Goal: Information Seeking & Learning: Check status

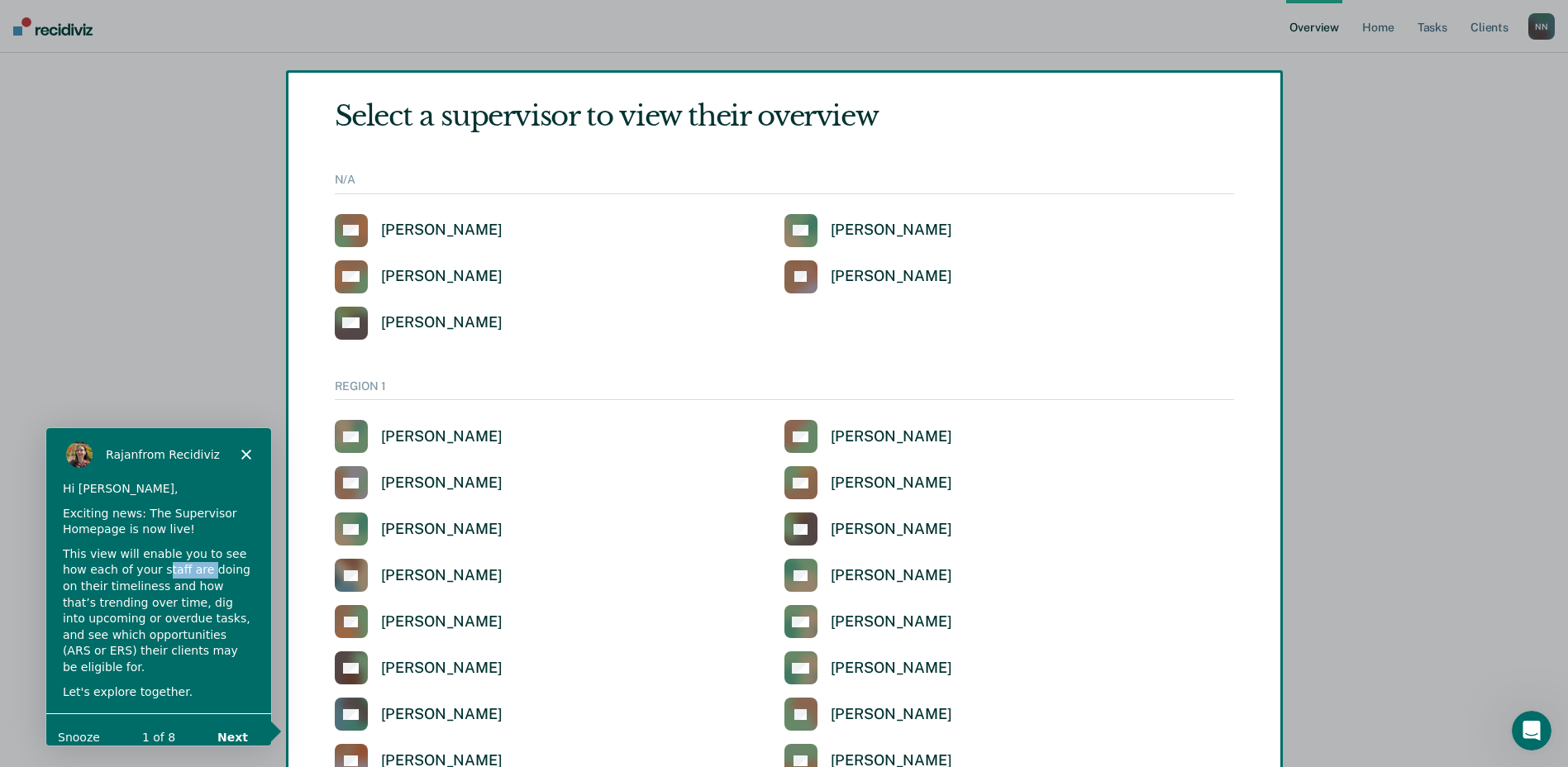
drag, startPoint x: 155, startPoint y: 570, endPoint x: 185, endPoint y: 573, distance: 30.1
click at [185, 573] on div "This view will enable you to see how each of your staff are doing on their time…" at bounding box center [157, 610] width 192 height 130
drag, startPoint x: 185, startPoint y: 573, endPoint x: 200, endPoint y: 633, distance: 61.8
click at [200, 633] on div "This view will enable you to see how each of your staff are doing on their time…" at bounding box center [157, 610] width 192 height 130
drag, startPoint x: 200, startPoint y: 633, endPoint x: 197, endPoint y: 646, distance: 13.3
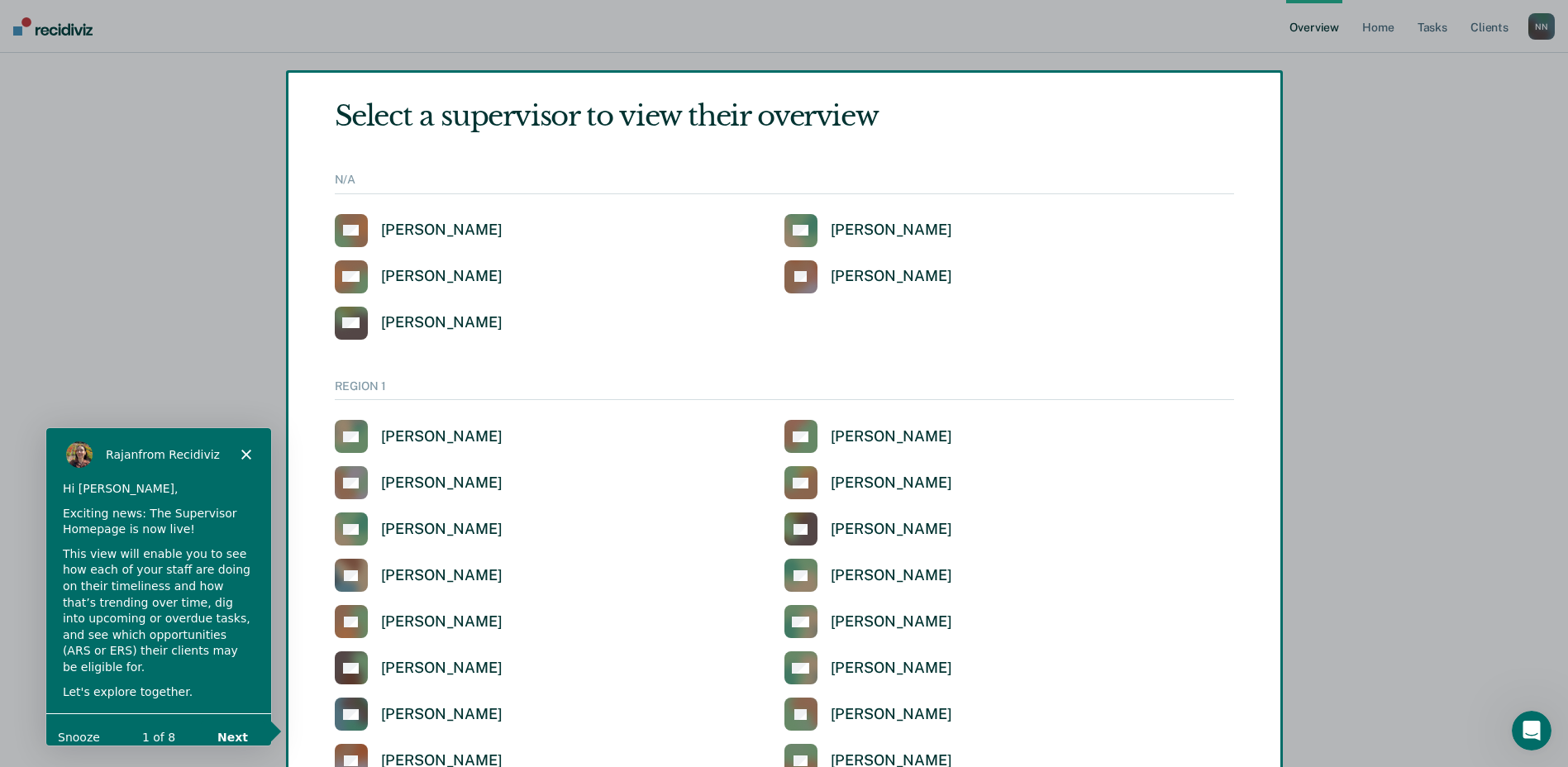
click at [197, 646] on div "This view will enable you to see how each of your staff are doing on their time…" at bounding box center [157, 610] width 192 height 130
click at [229, 724] on button "Next" at bounding box center [230, 735] width 64 height 33
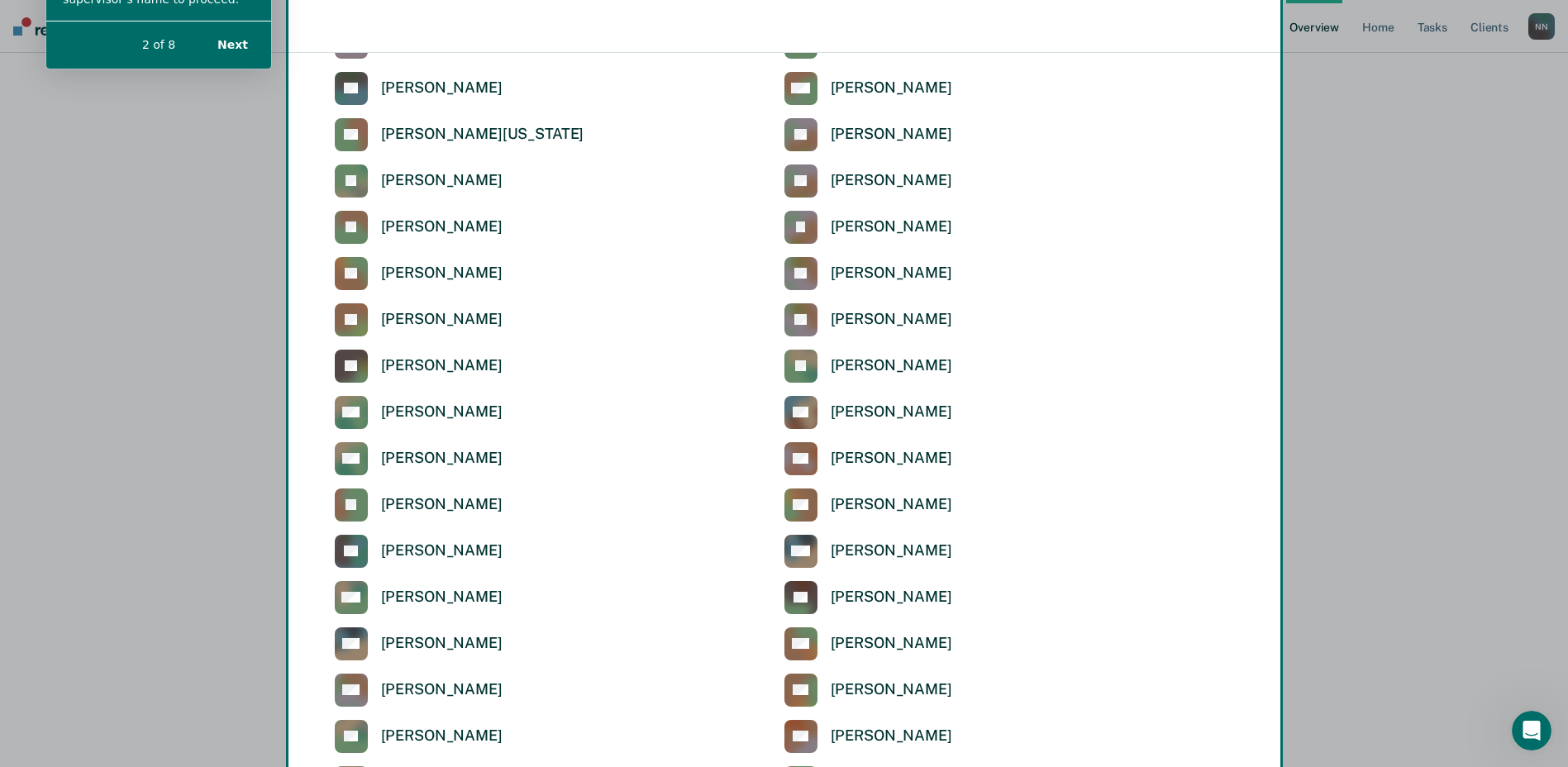
scroll to position [4821, 0]
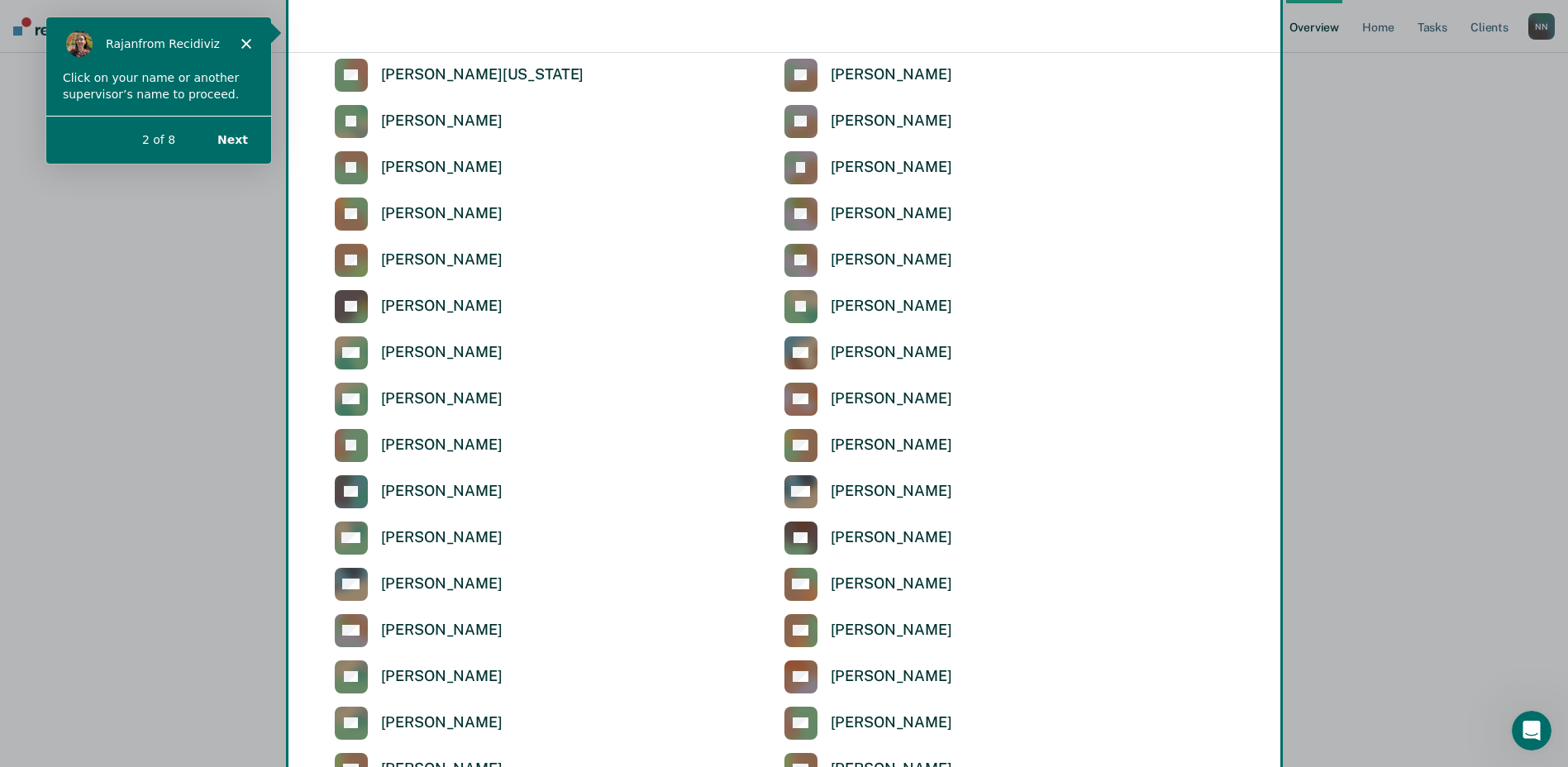
click at [461, 630] on div "Product tour overlay" at bounding box center [784, 383] width 1568 height 767
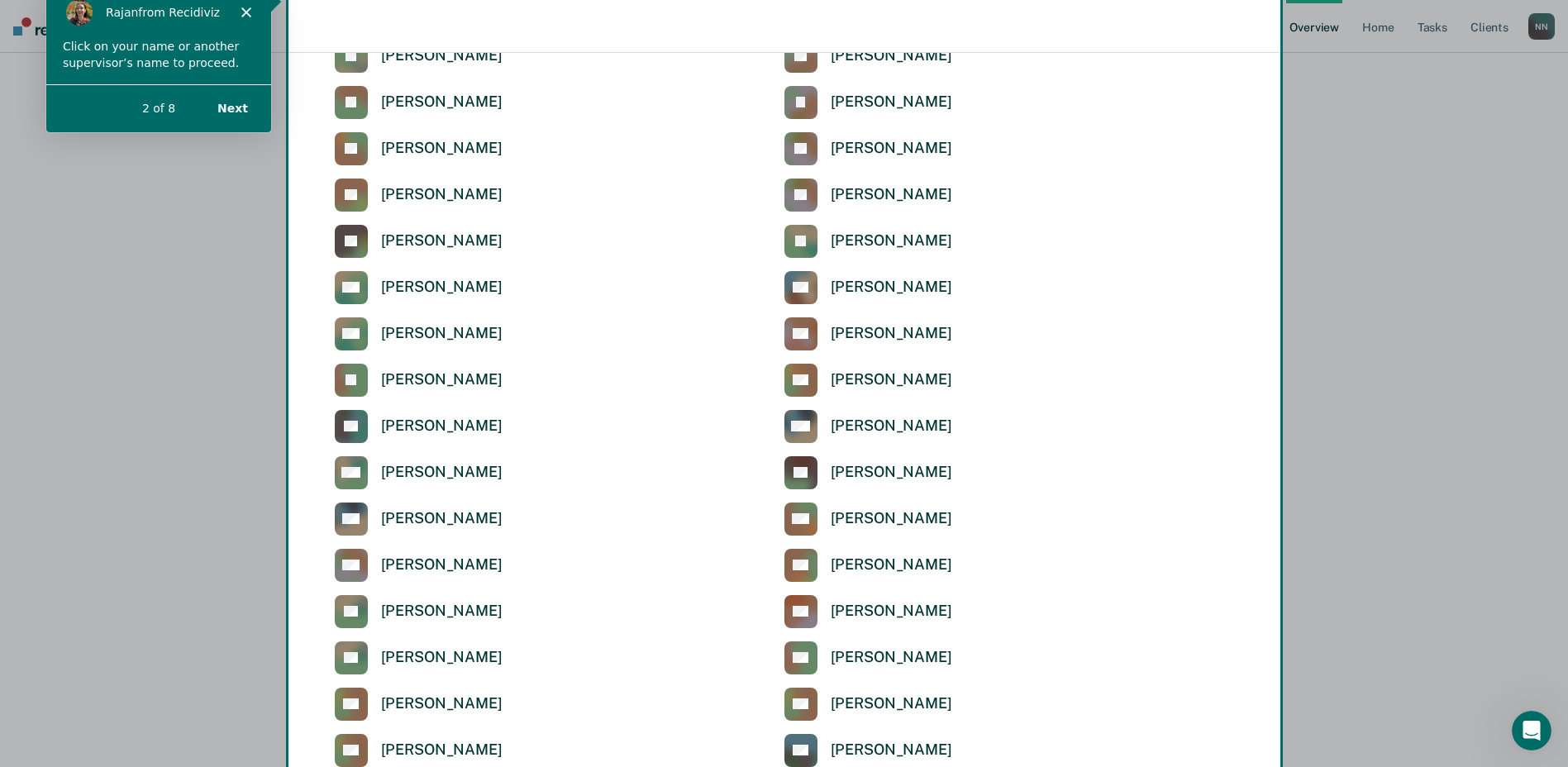
scroll to position [4904, 0]
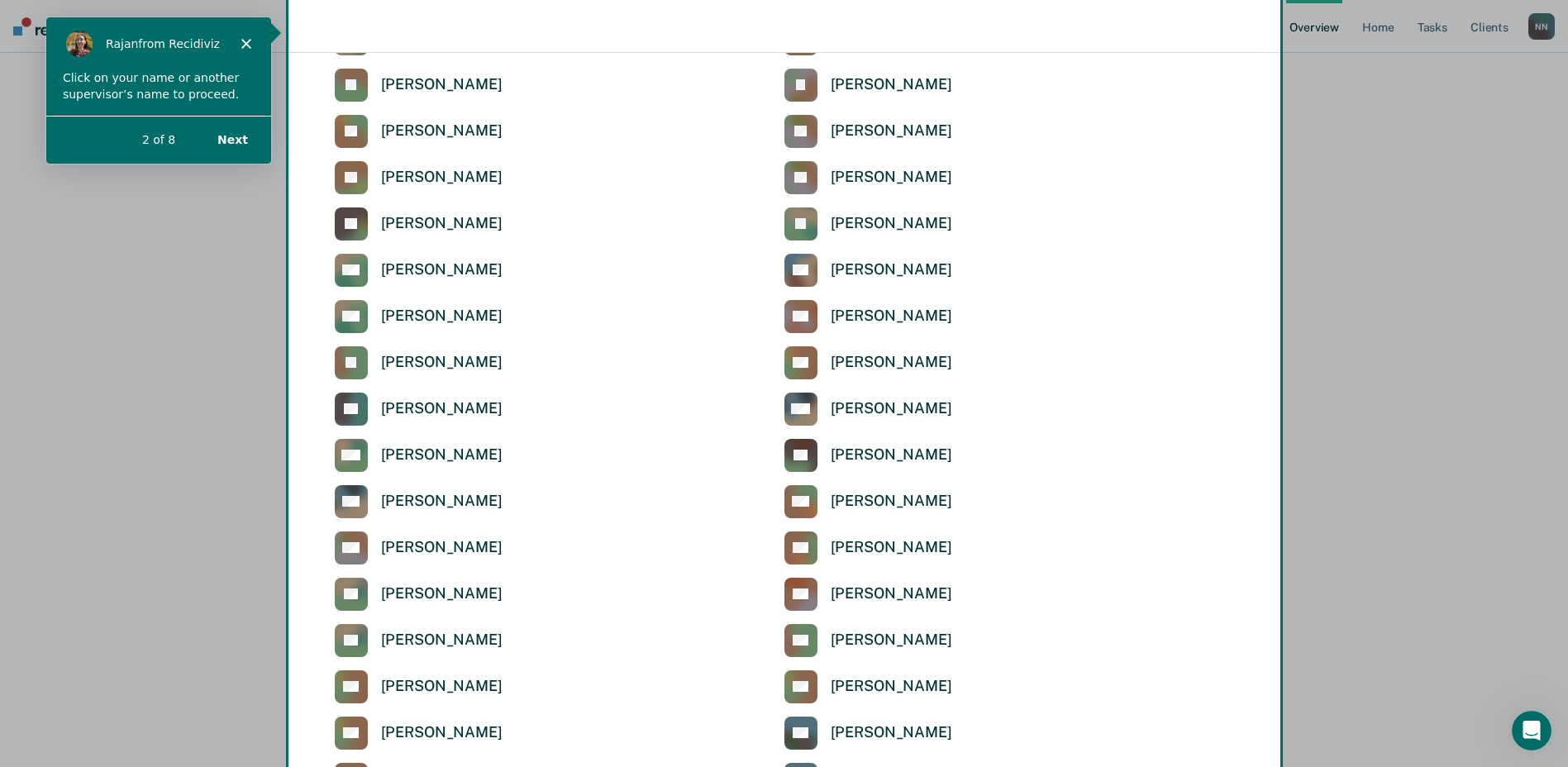
click at [433, 548] on div "Product tour overlay" at bounding box center [784, 383] width 1568 height 767
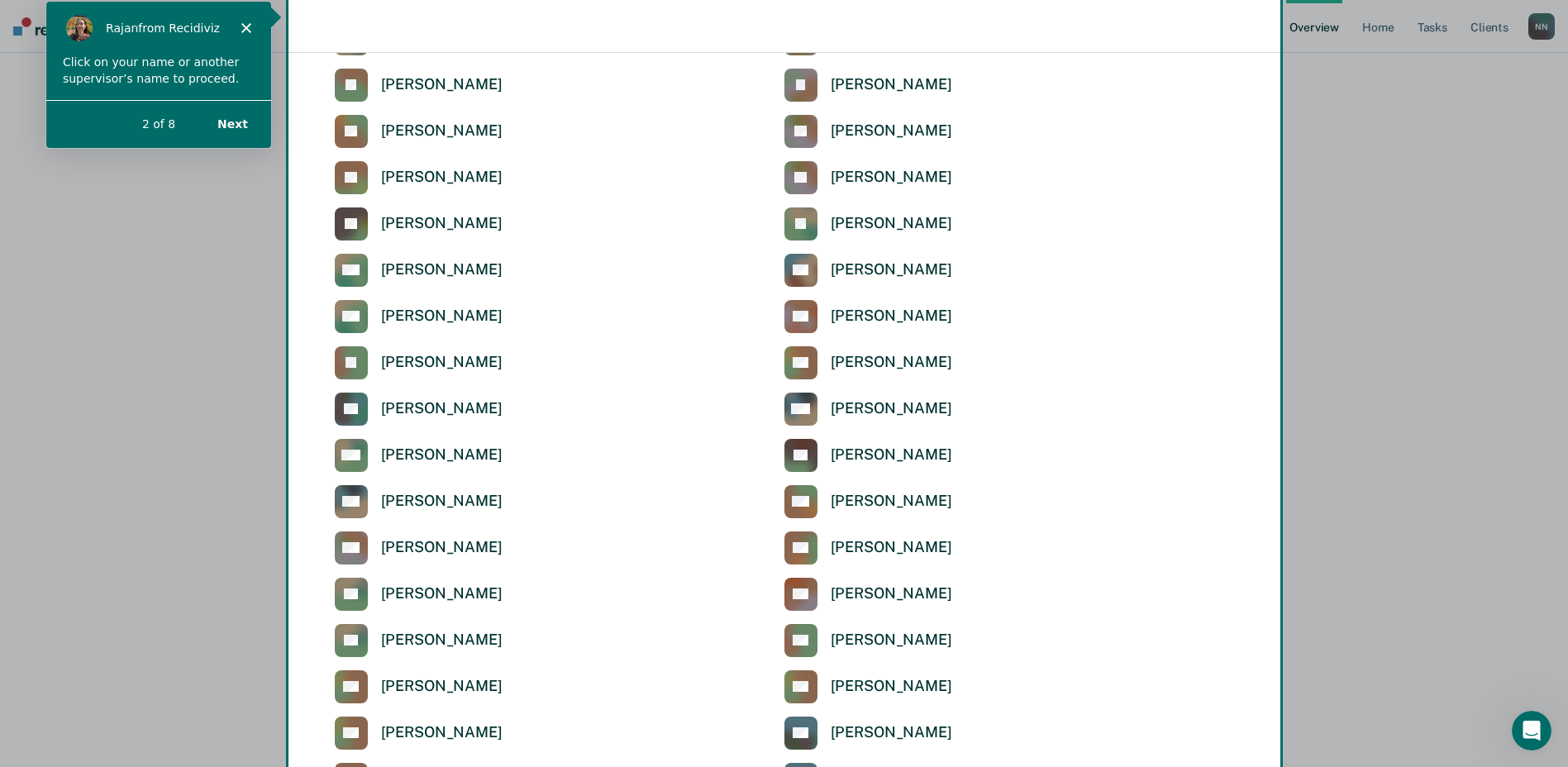
click at [433, 548] on div "Product tour overlay" at bounding box center [784, 383] width 1568 height 767
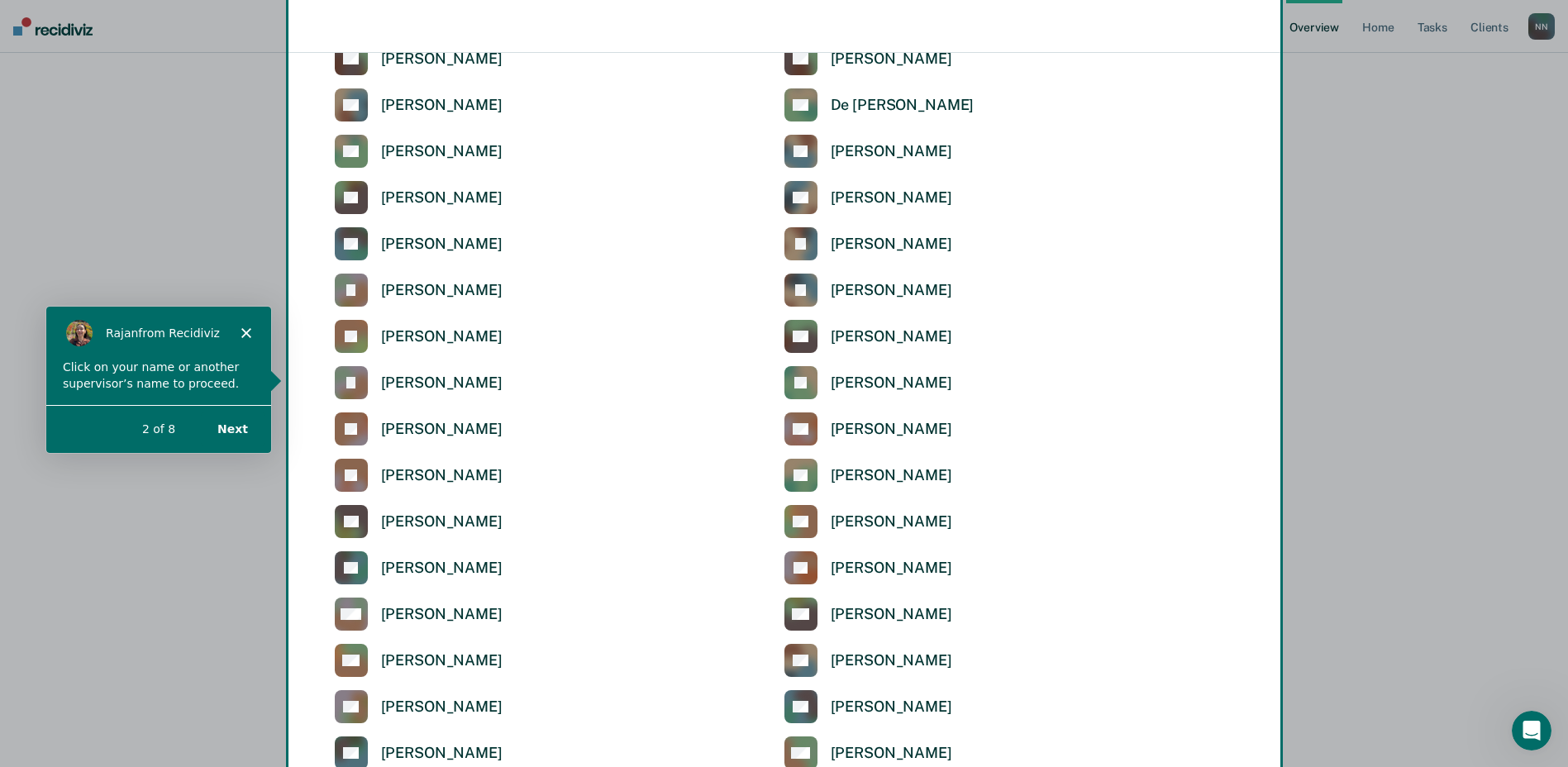
scroll to position [3334, 0]
click at [240, 432] on button "Next" at bounding box center [230, 429] width 64 height 33
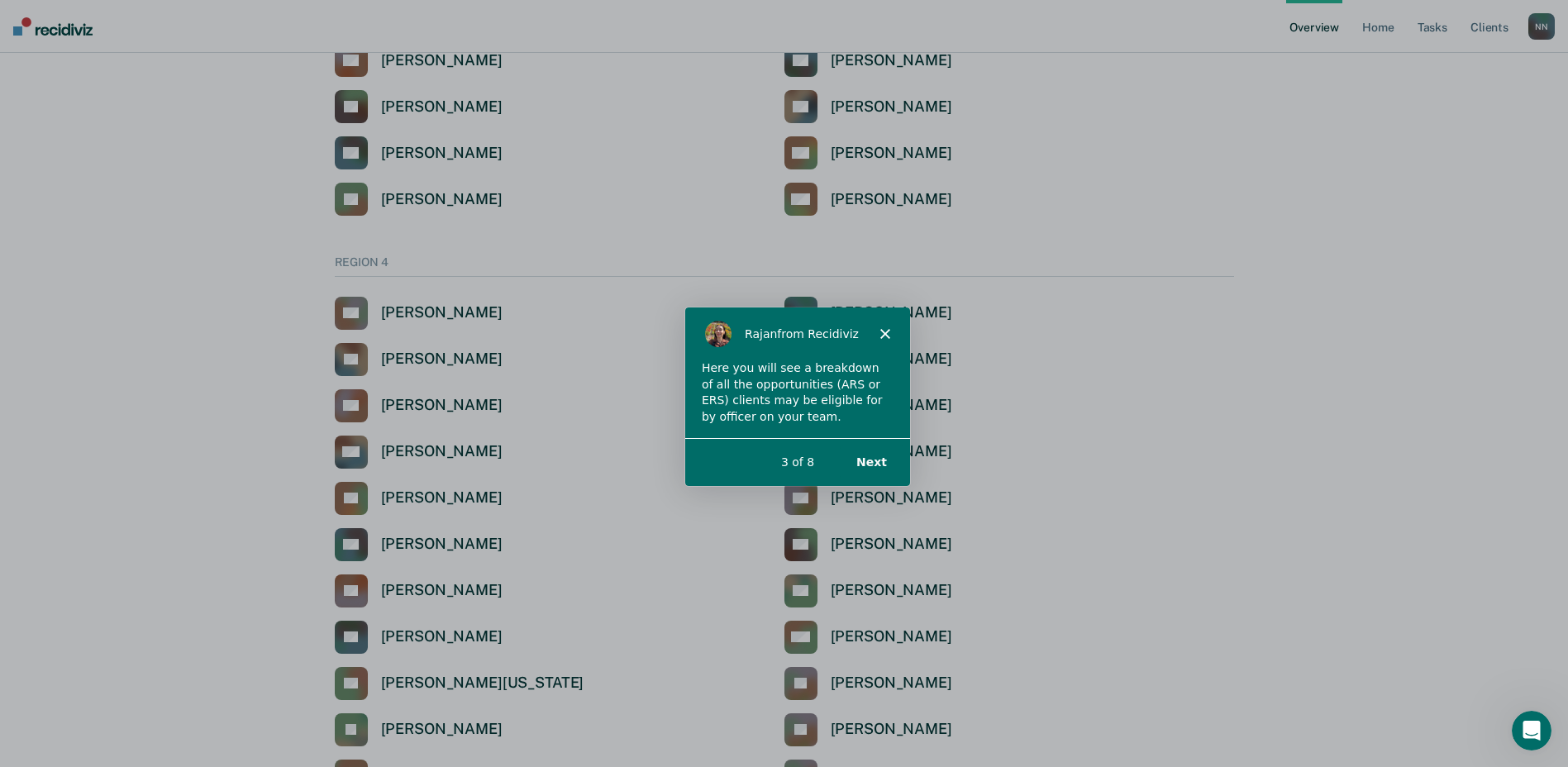
scroll to position [4243, 0]
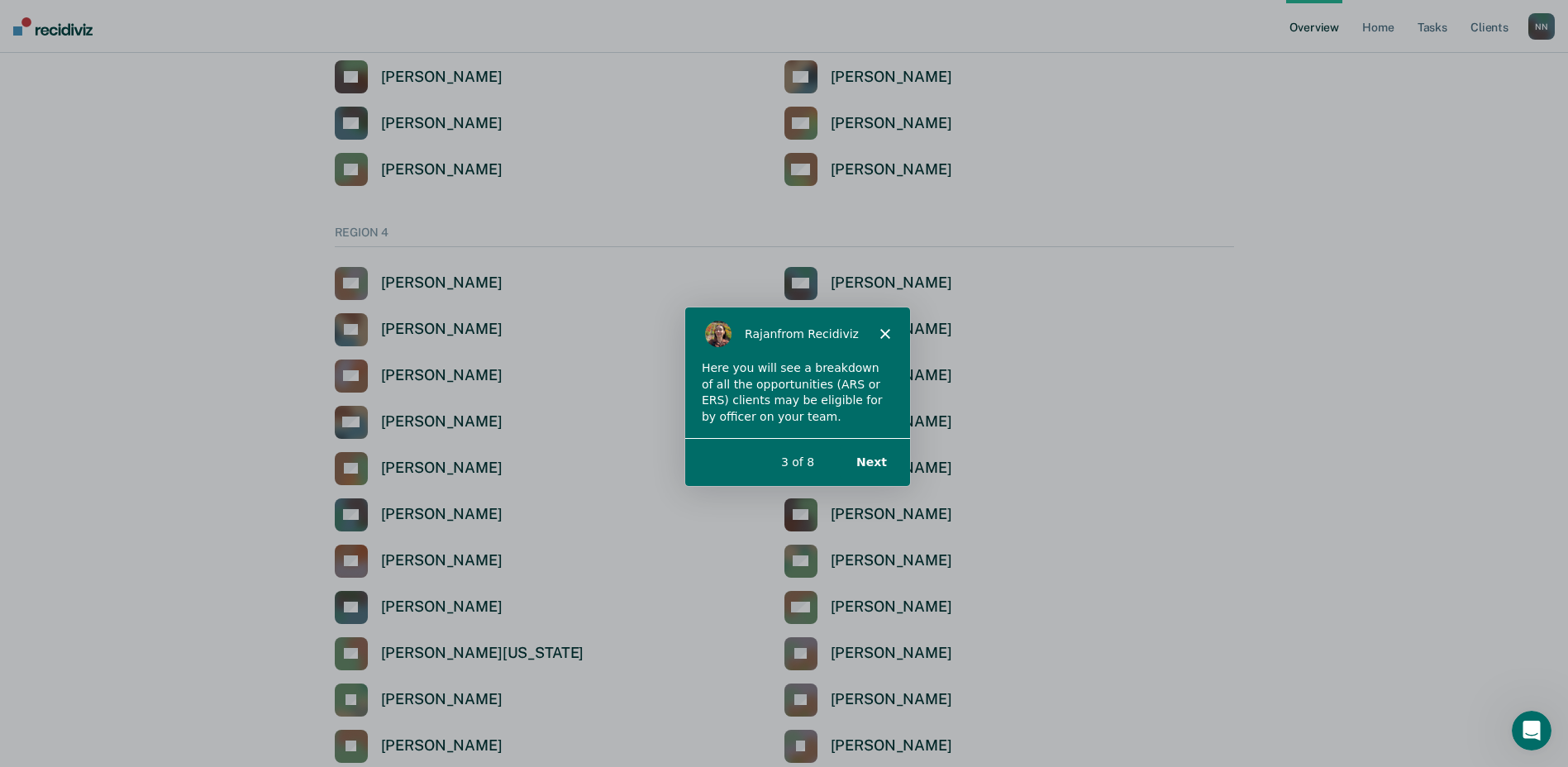
click at [606, 543] on div "Product tour overlay" at bounding box center [784, 383] width 1568 height 767
click at [399, 569] on div "Product tour overlay" at bounding box center [784, 383] width 1568 height 767
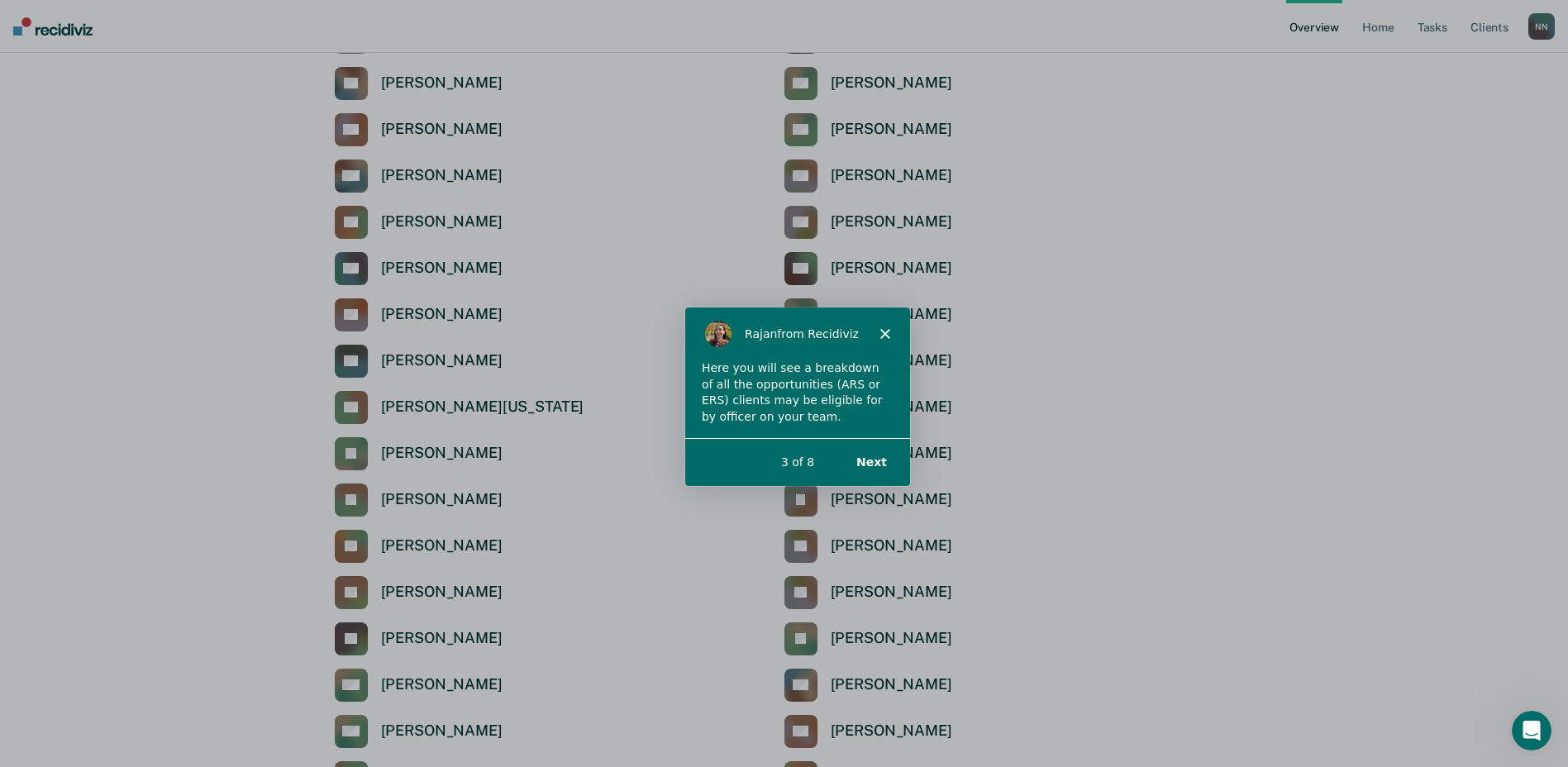
scroll to position [4490, 0]
click at [391, 637] on div "Product tour overlay" at bounding box center [784, 383] width 1568 height 767
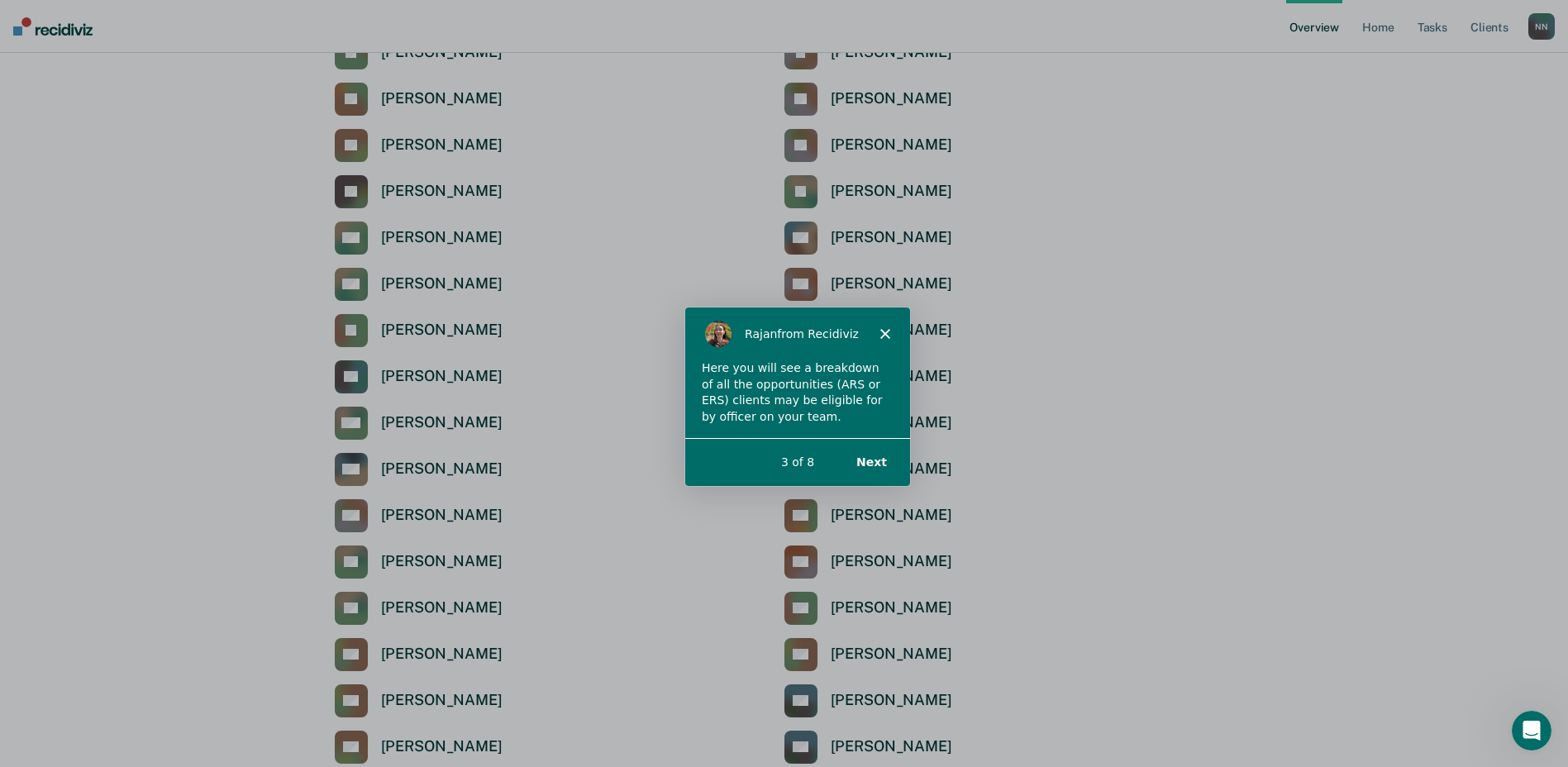
scroll to position [4986, 0]
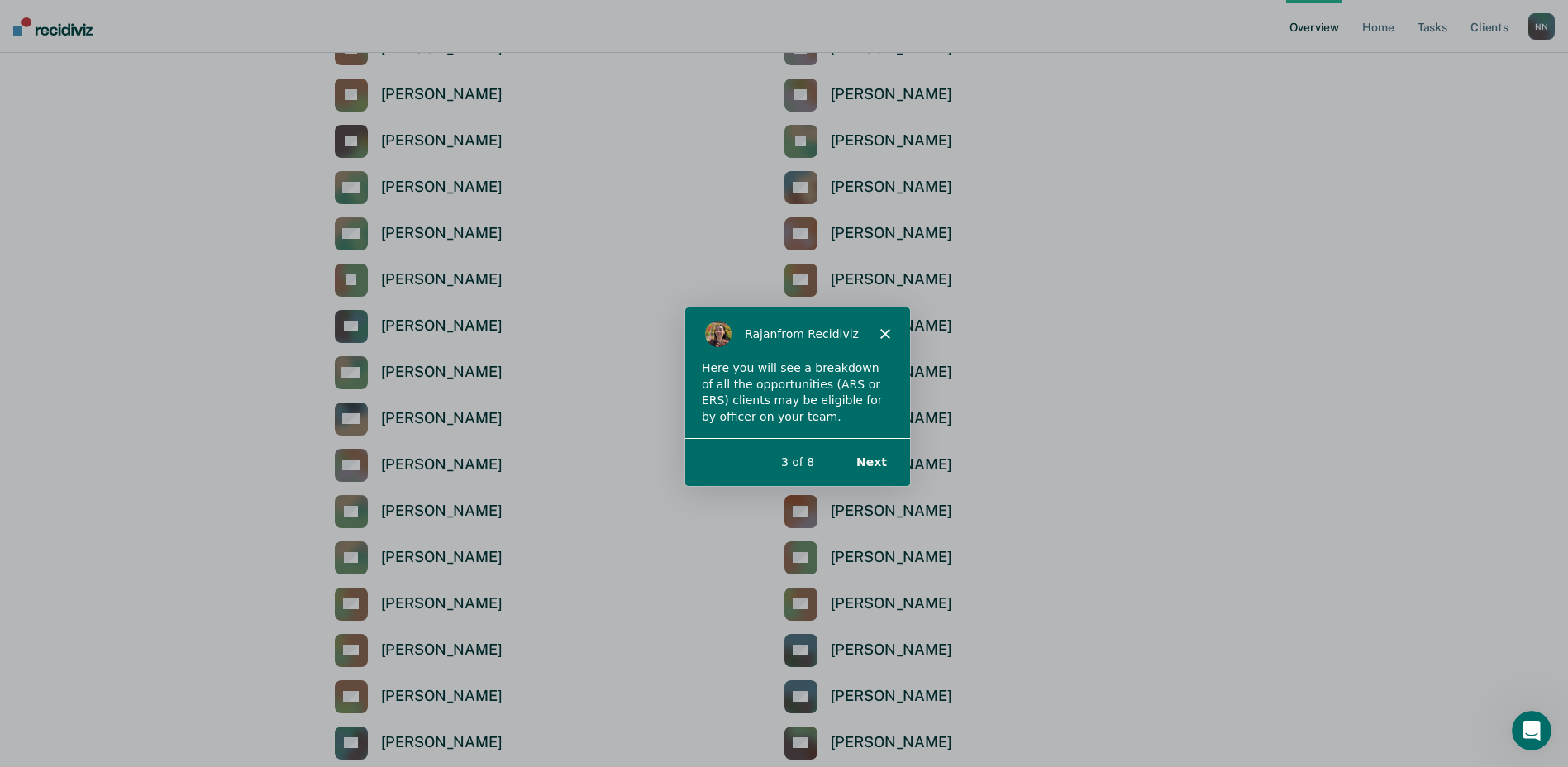
click at [403, 446] on div "Product tour overlay" at bounding box center [784, 383] width 1568 height 767
click at [867, 451] on button "Next" at bounding box center [870, 460] width 64 height 33
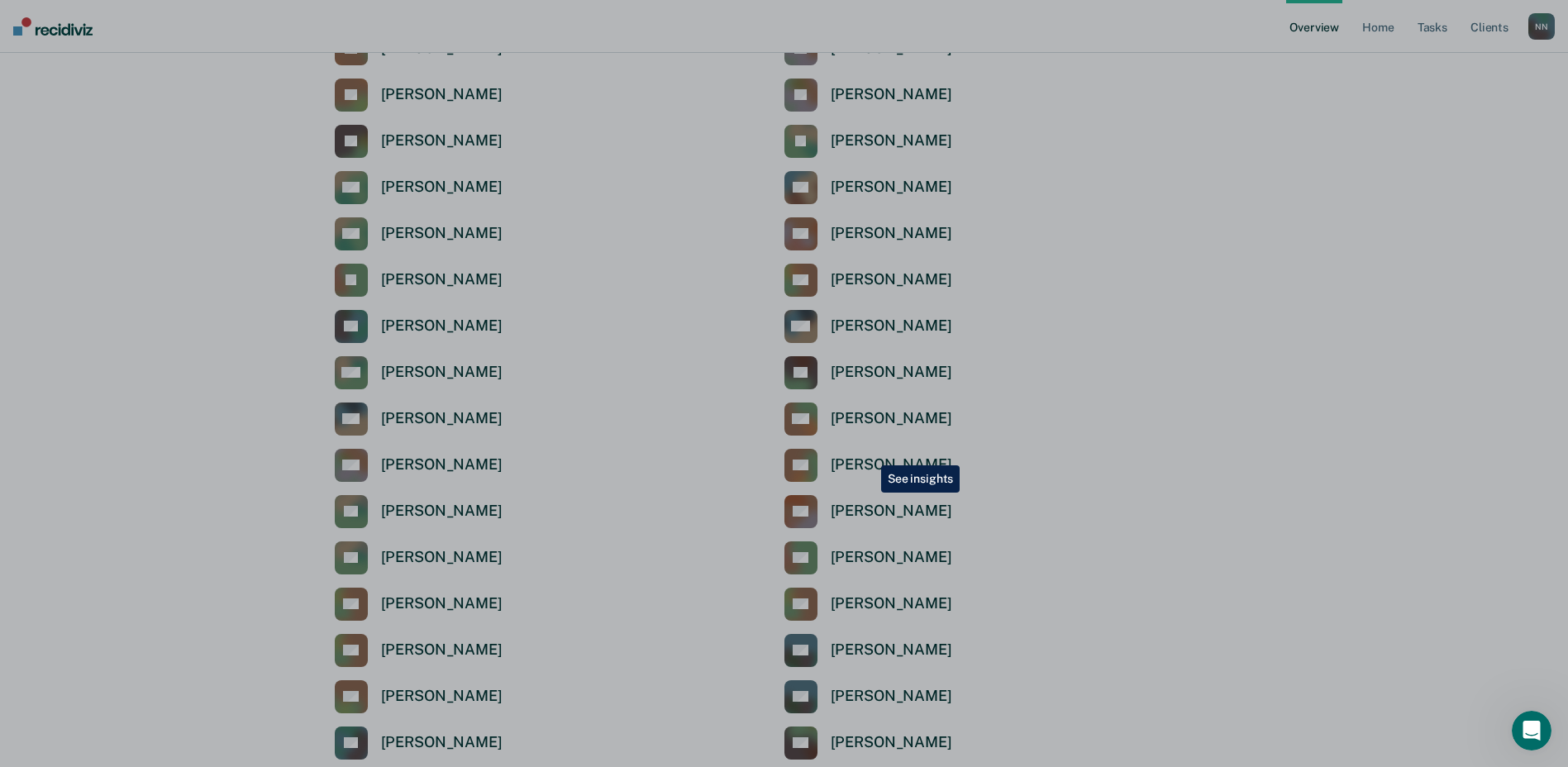
scroll to position [0, 0]
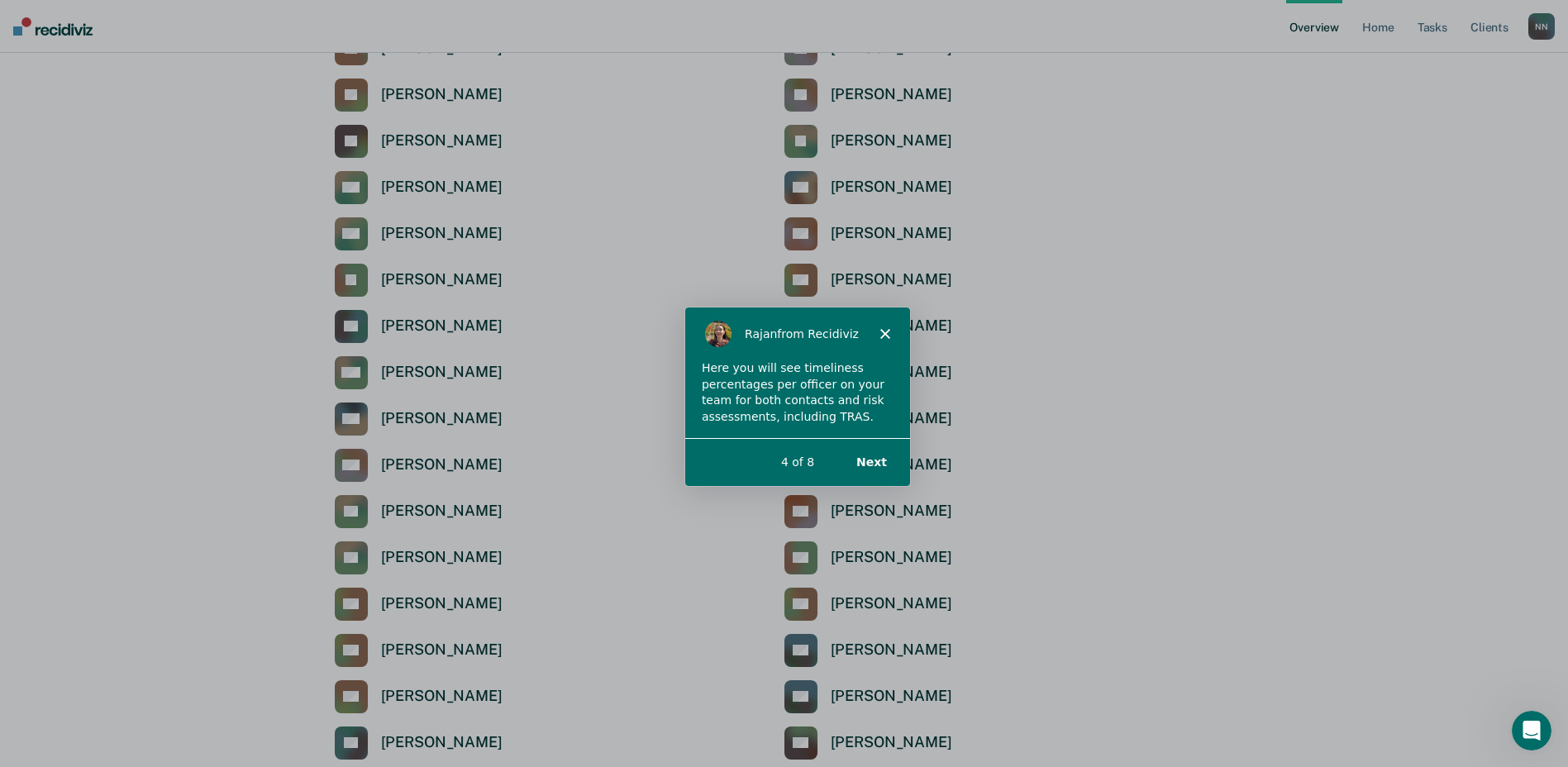
click at [877, 462] on button "Next" at bounding box center [870, 460] width 64 height 33
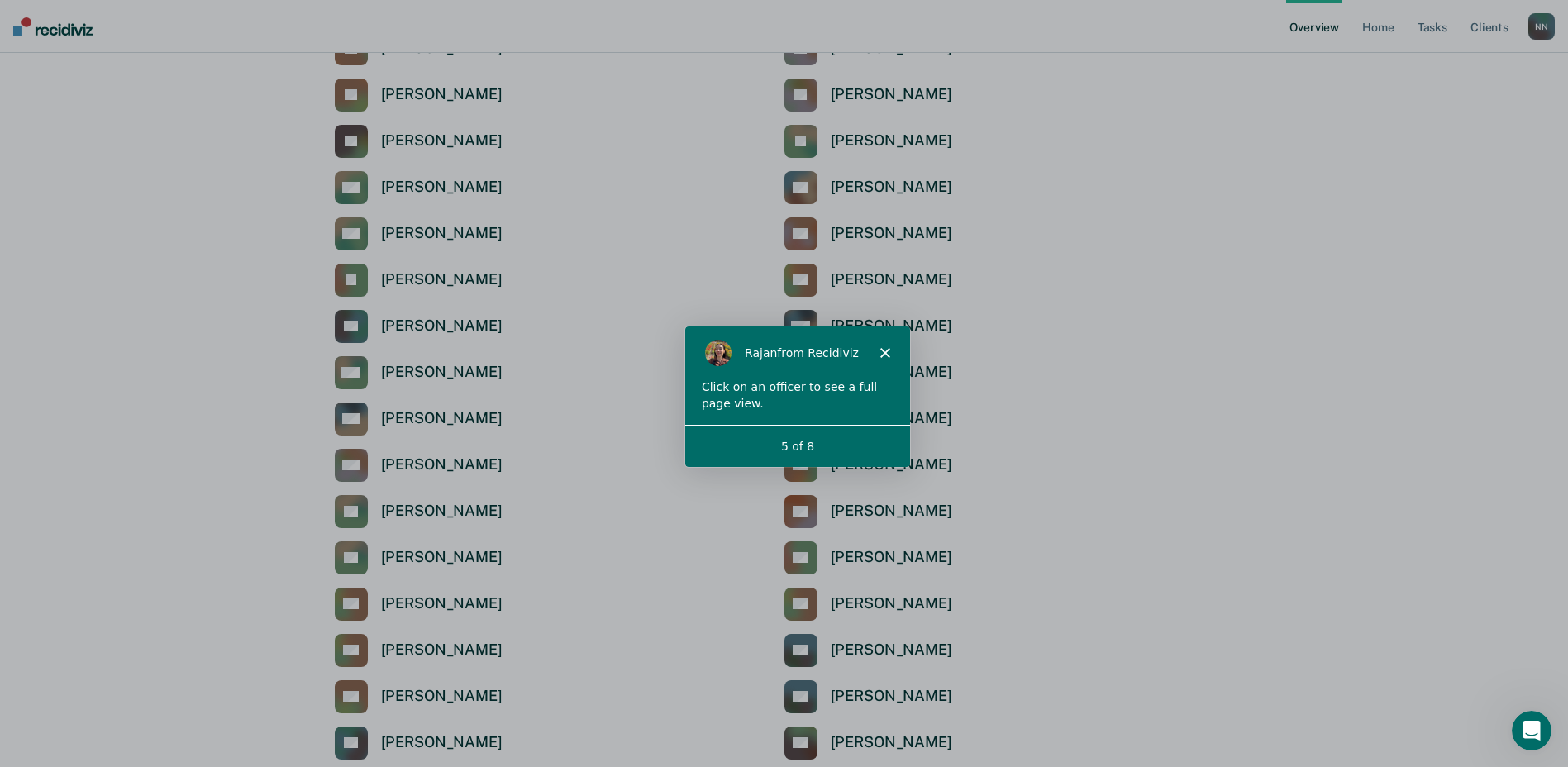
click at [879, 359] on div "[PERSON_NAME] from Recidiviz" at bounding box center [795, 351] width 225 height 53
click at [884, 349] on icon "Close" at bounding box center [884, 351] width 10 height 10
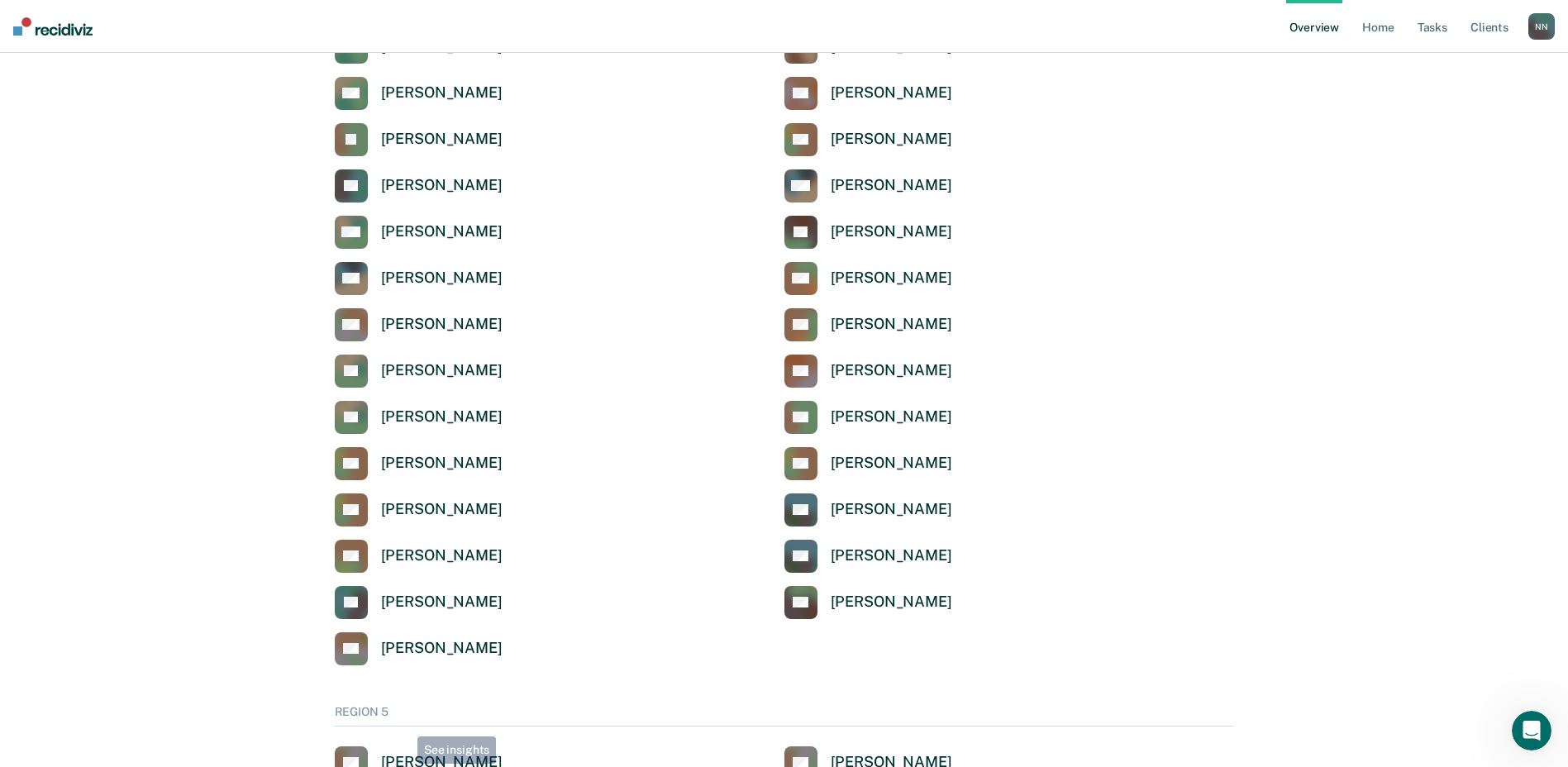
scroll to position [5151, 0]
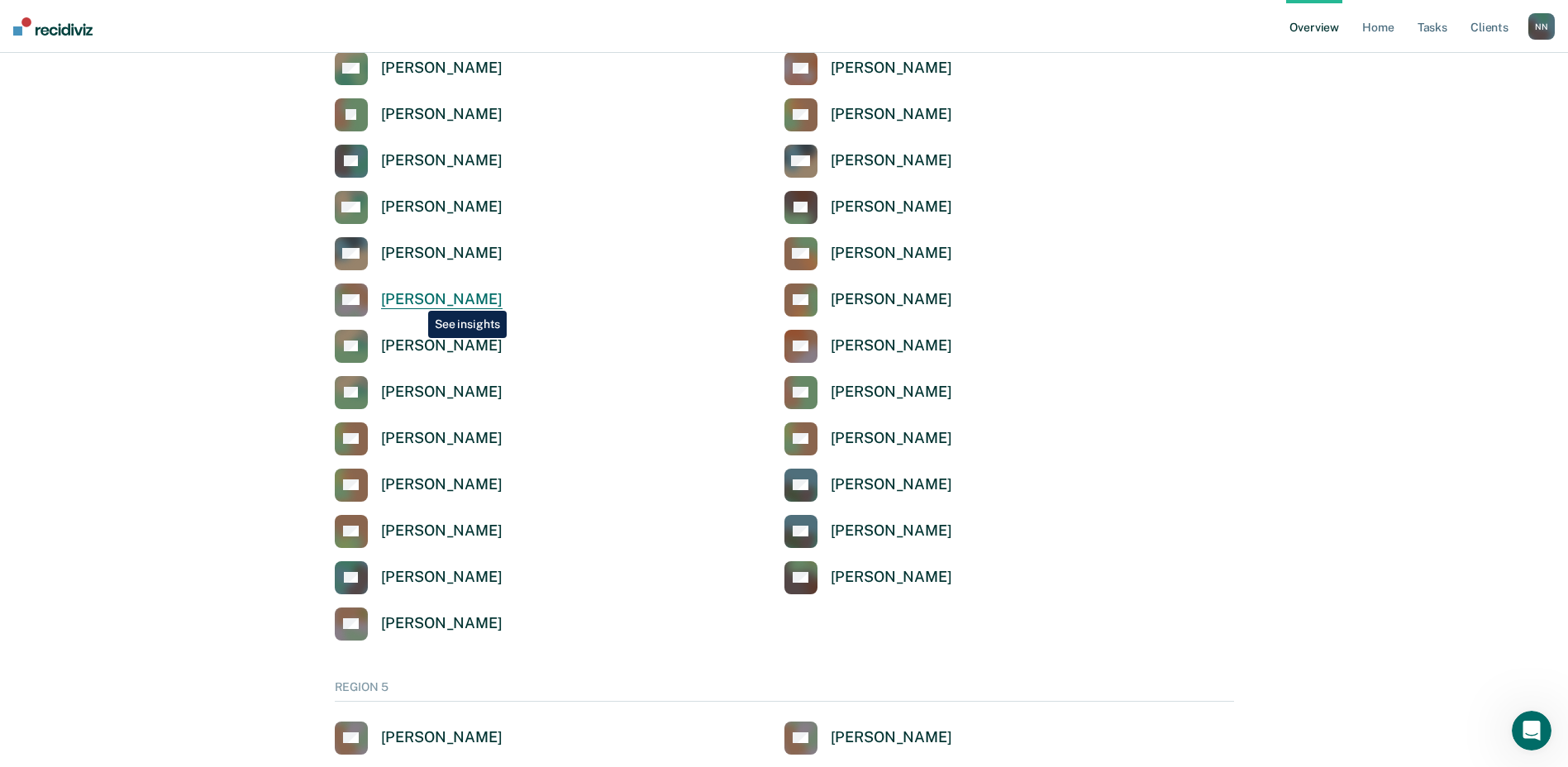
click at [417, 297] on div "[PERSON_NAME]" at bounding box center [441, 300] width 121 height 19
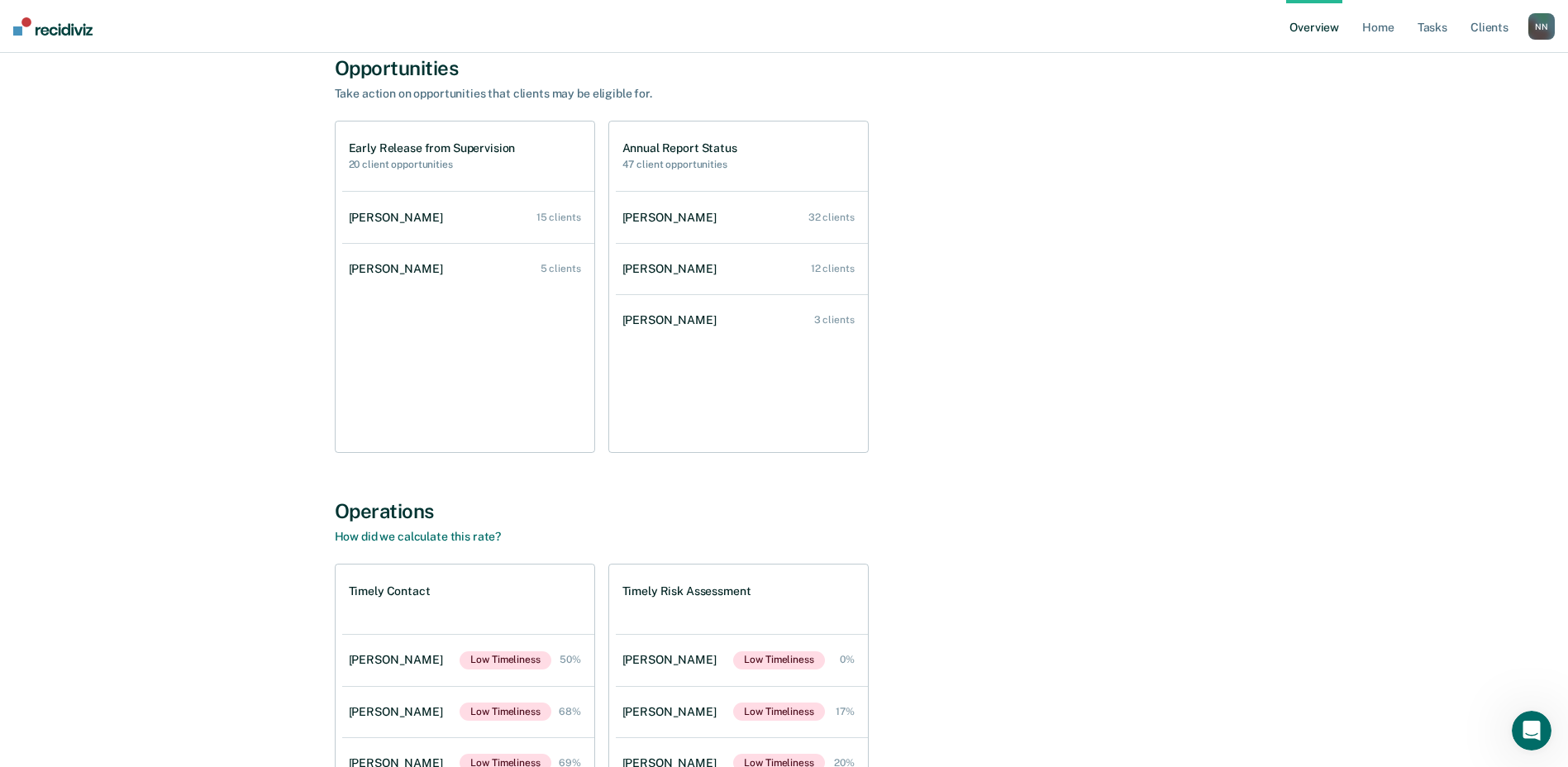
scroll to position [165, 0]
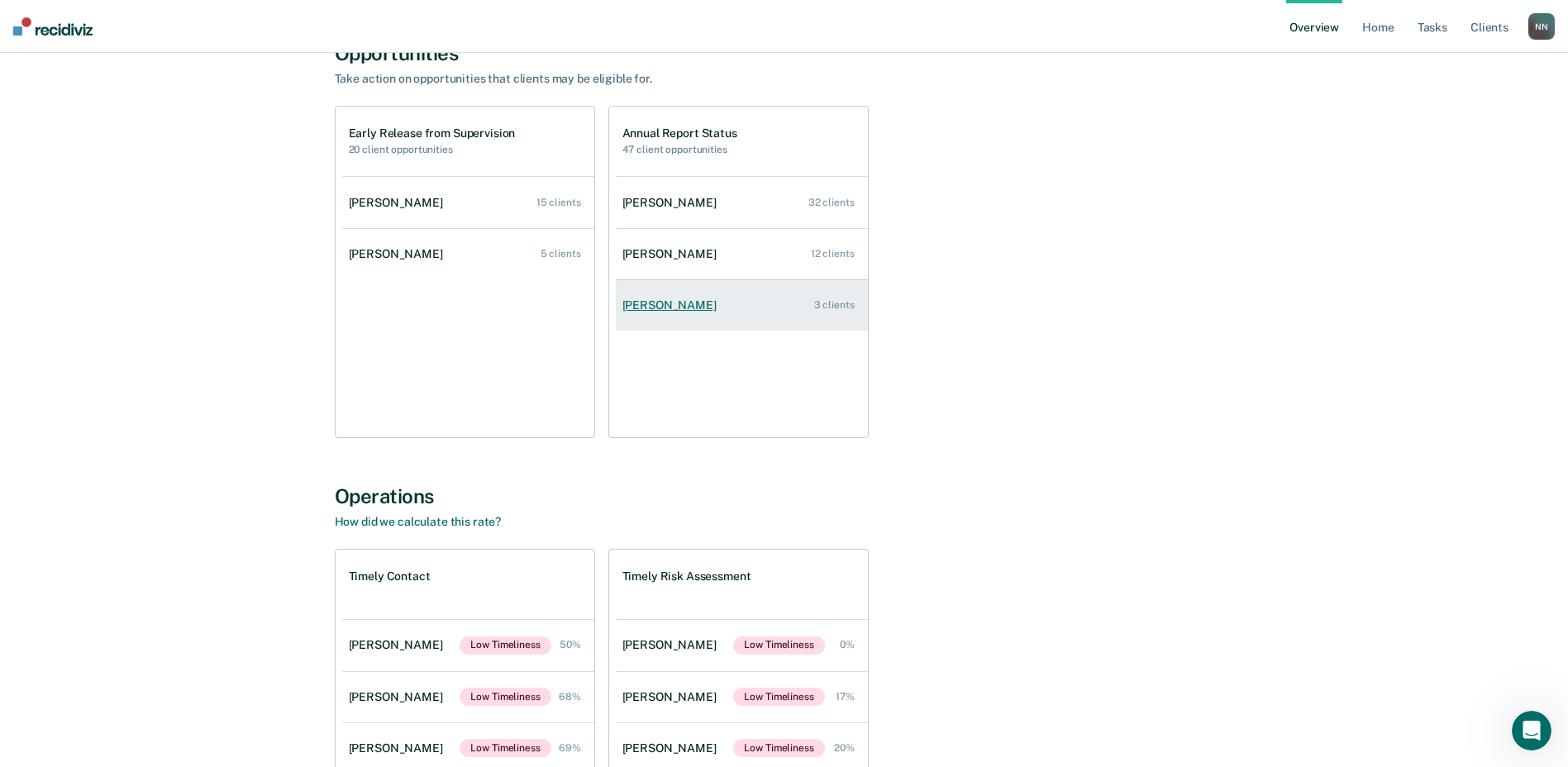
click at [703, 309] on div "[PERSON_NAME]" at bounding box center [673, 305] width 101 height 14
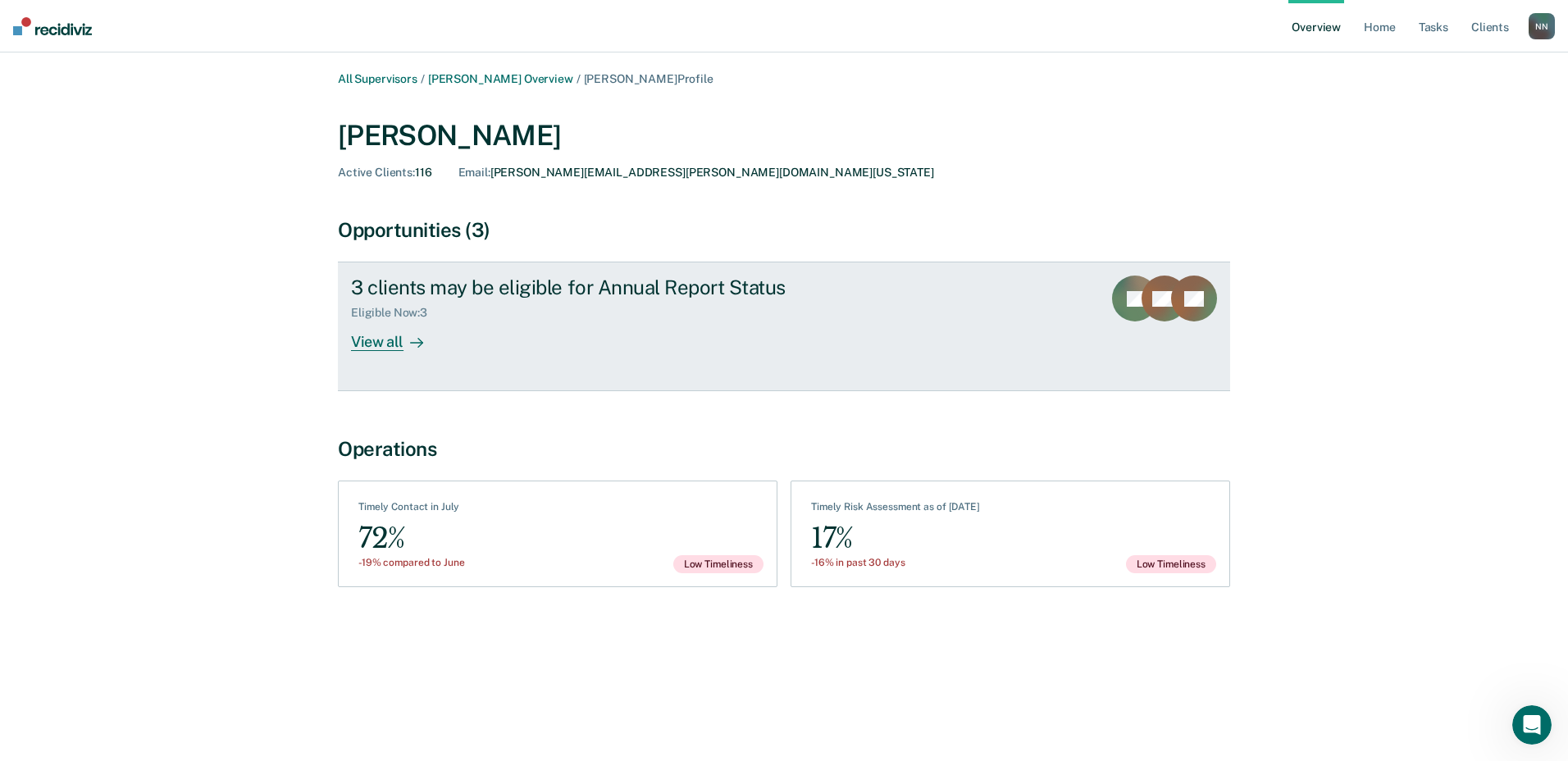
click at [389, 345] on div "View all" at bounding box center [396, 335] width 92 height 32
